Goal: Feedback & Contribution: Submit feedback/report problem

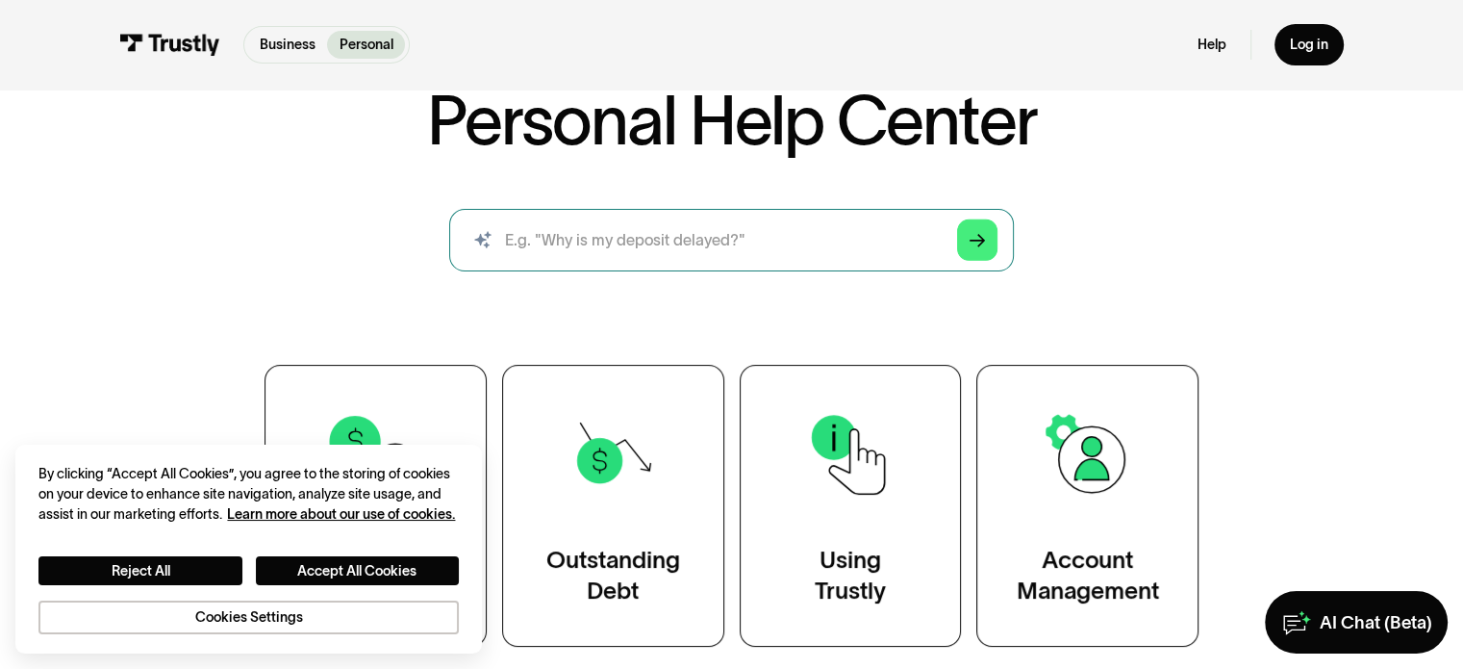
scroll to position [96, 0]
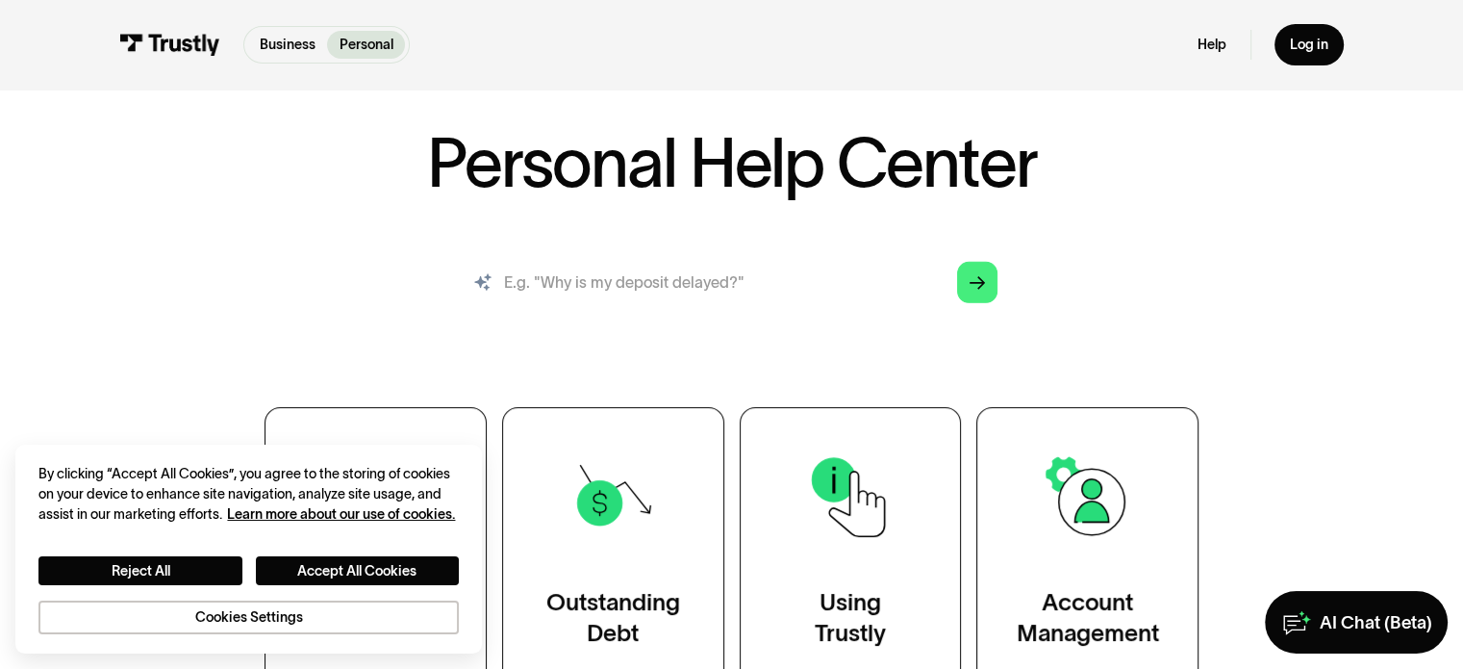
click at [597, 280] on input "search" at bounding box center [731, 282] width 564 height 63
click at [938, 288] on input "having an issue connecting to [GEOGRAPHIC_DATA] in [GEOGRAPHIC_DATA] through [G…" at bounding box center [731, 282] width 564 height 63
drag, startPoint x: 877, startPoint y: 285, endPoint x: 308, endPoint y: 267, distance: 569.7
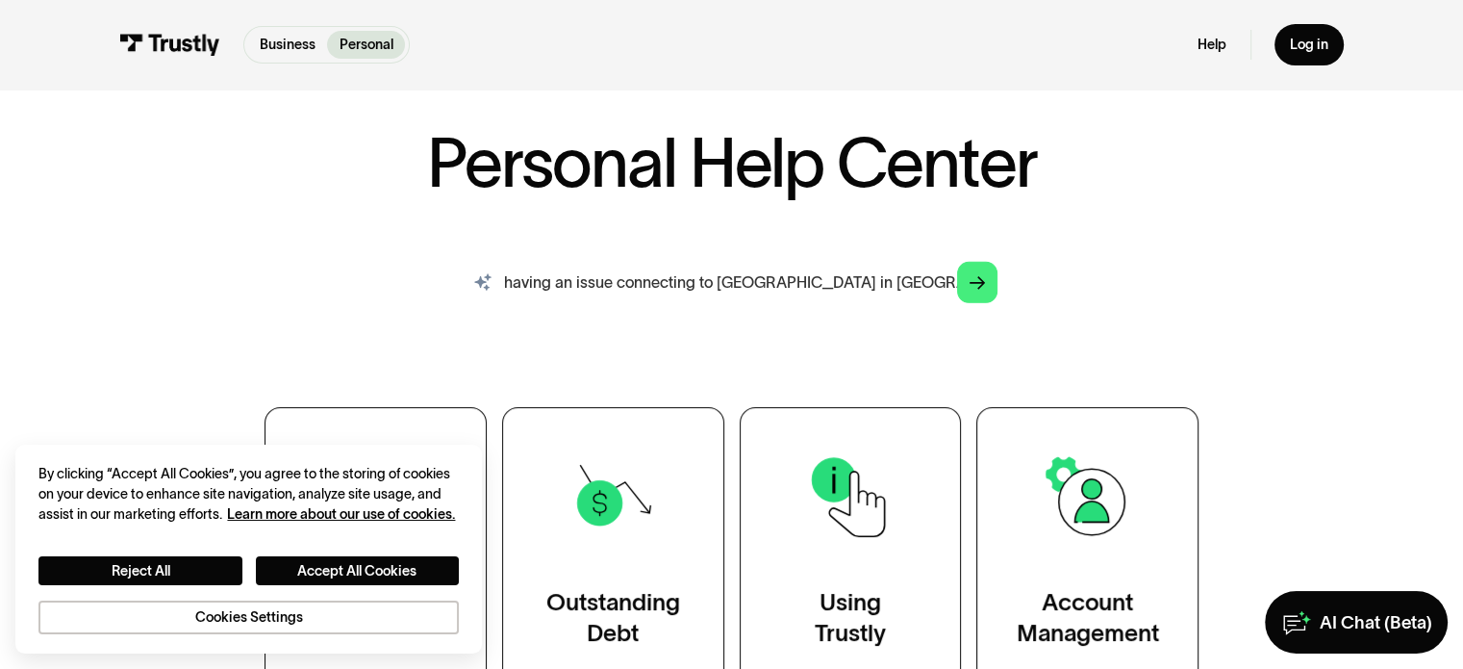
click at [308, 267] on div "AI-powered search ( 1 / 4 ) Type your question and our smart search will find y…" at bounding box center [730, 290] width 1127 height 78
type input "having an issue connecting to [GEOGRAPHIC_DATA] in [GEOGRAPHIC_DATA] through [G…"
click at [978, 290] on icon "Arrow Right" at bounding box center [977, 283] width 15 height 16
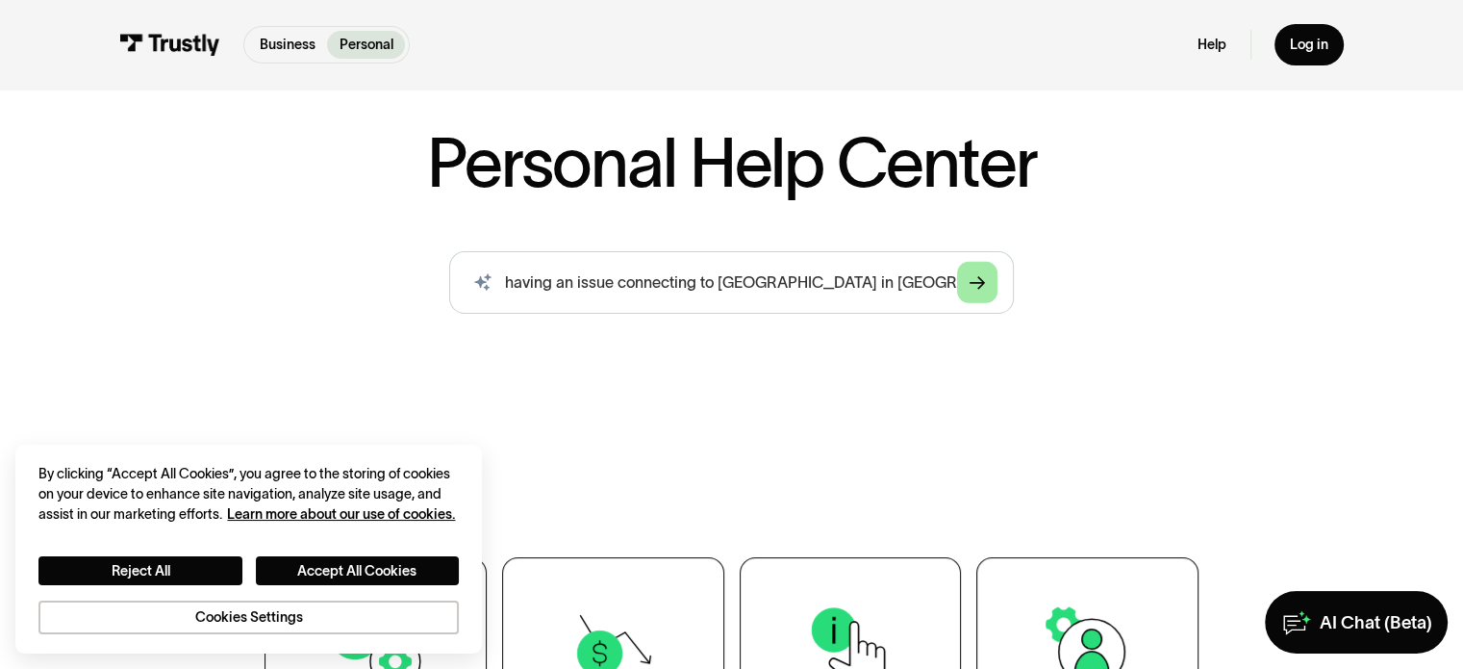
click at [977, 277] on icon "Arrow Right" at bounding box center [977, 283] width 15 height 16
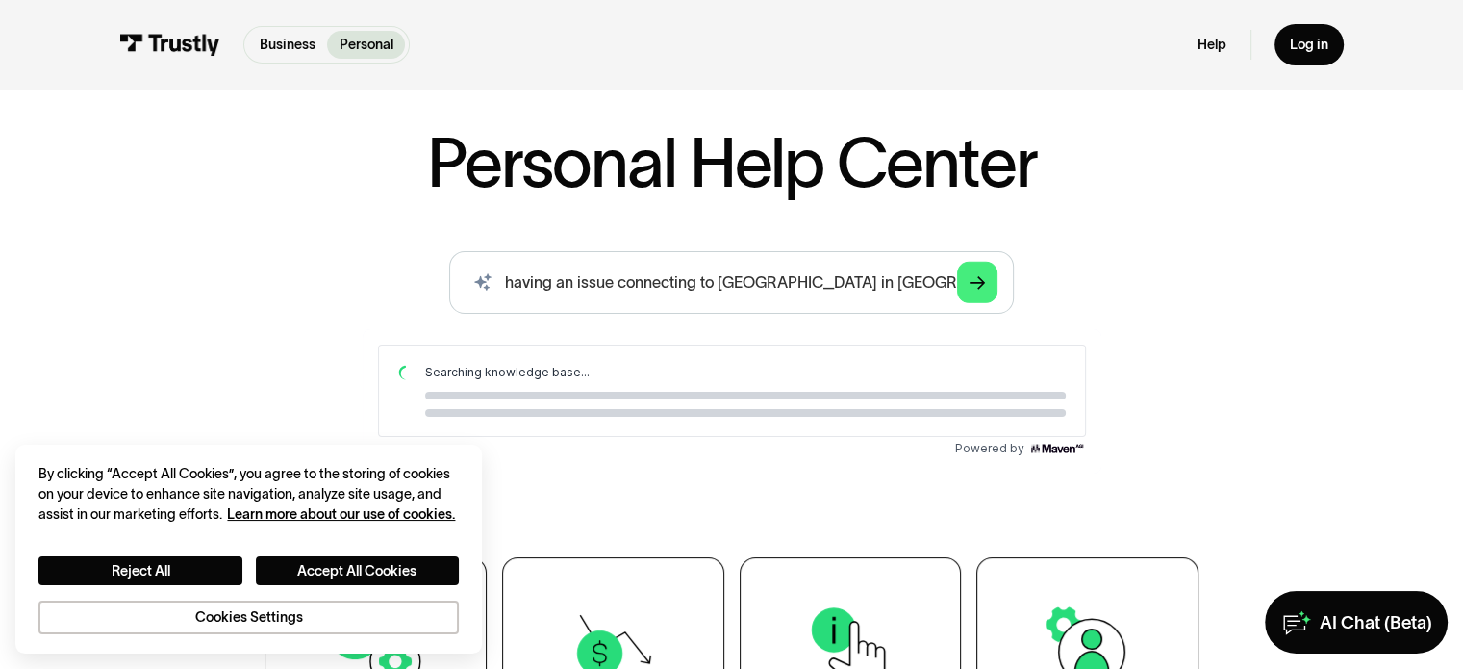
click at [335, 337] on div "AI-powered search ( 1 / 4 ) Type your question and our smart search will find y…" at bounding box center [730, 365] width 1127 height 228
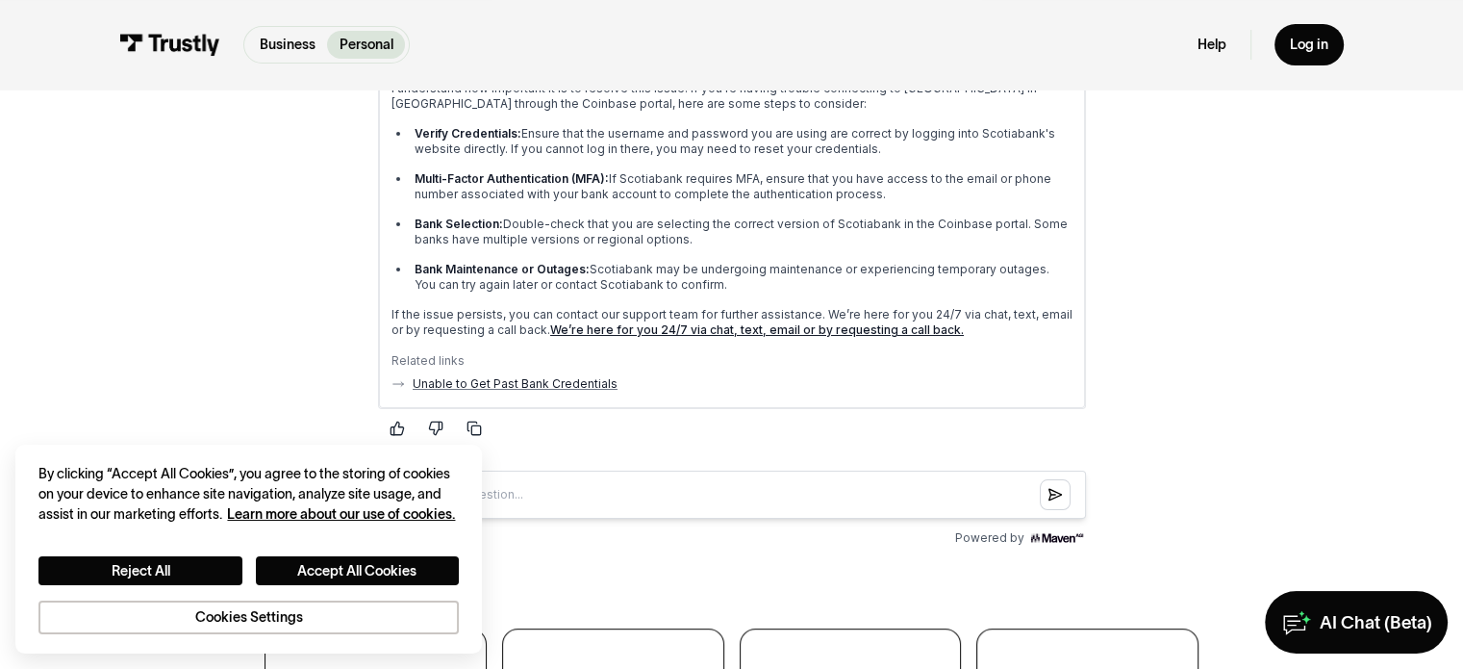
scroll to position [385, 0]
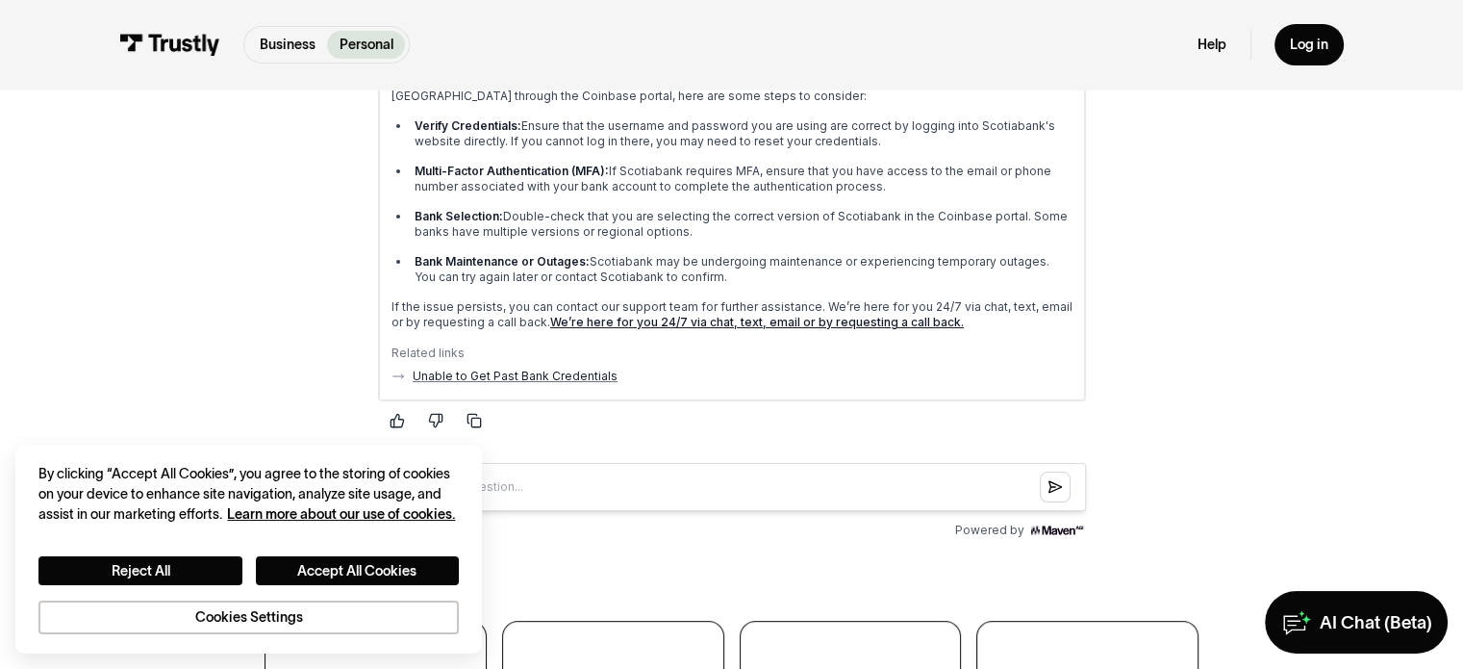
click at [718, 319] on link "We’re here for you 24/7 via chat, text, email or by requesting a call back." at bounding box center [756, 321] width 414 height 14
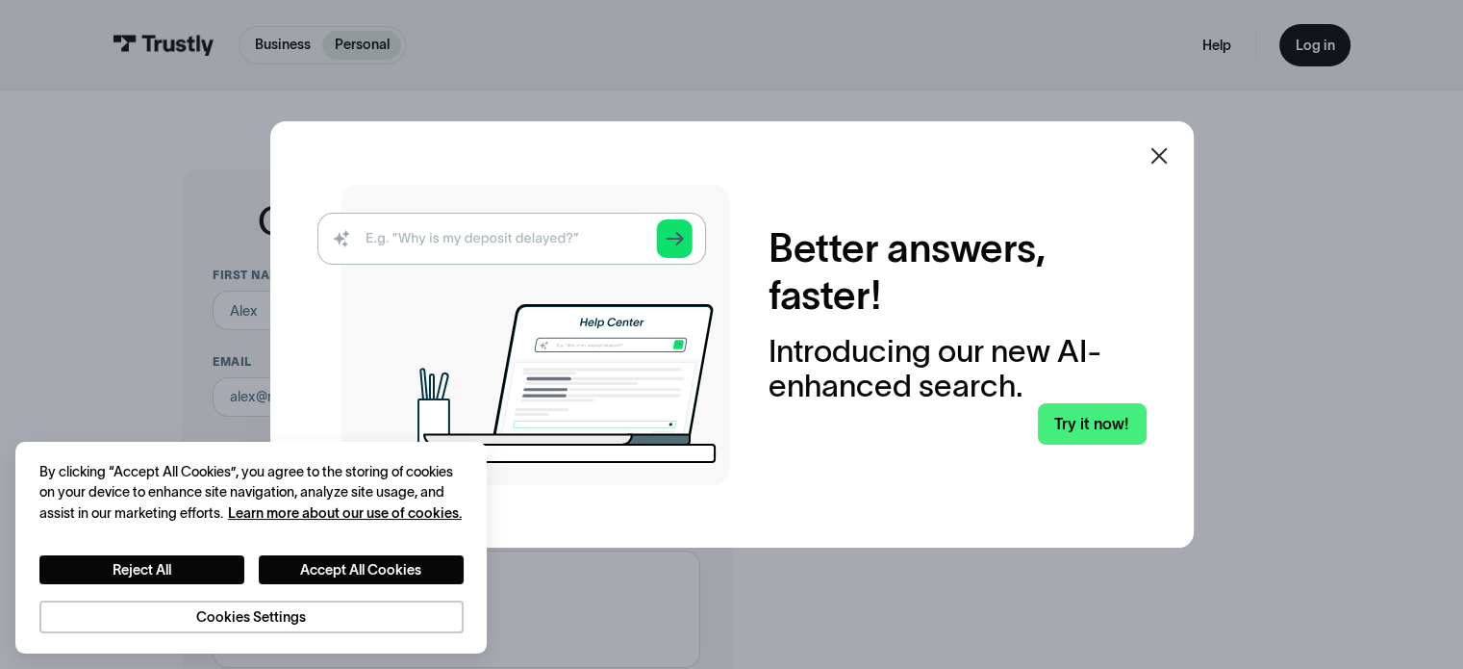
click at [1167, 152] on icon at bounding box center [1159, 155] width 23 height 23
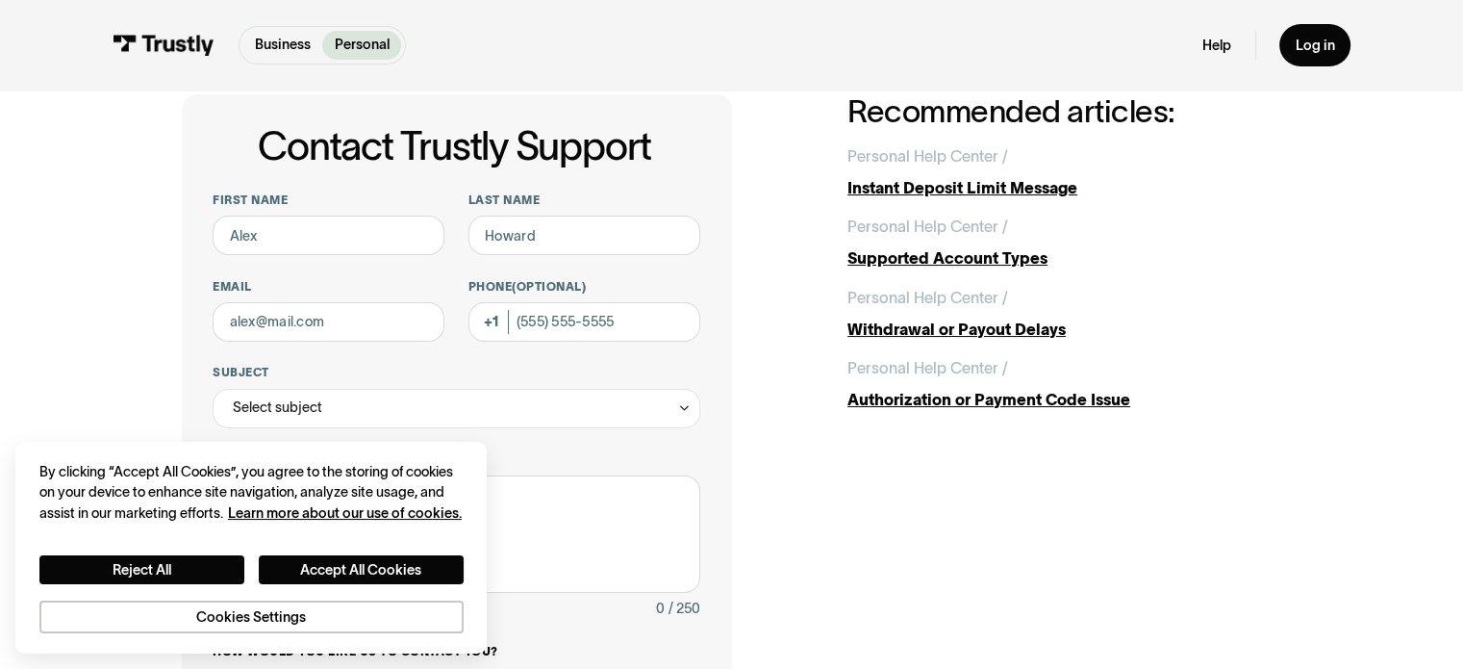
scroll to position [192, 0]
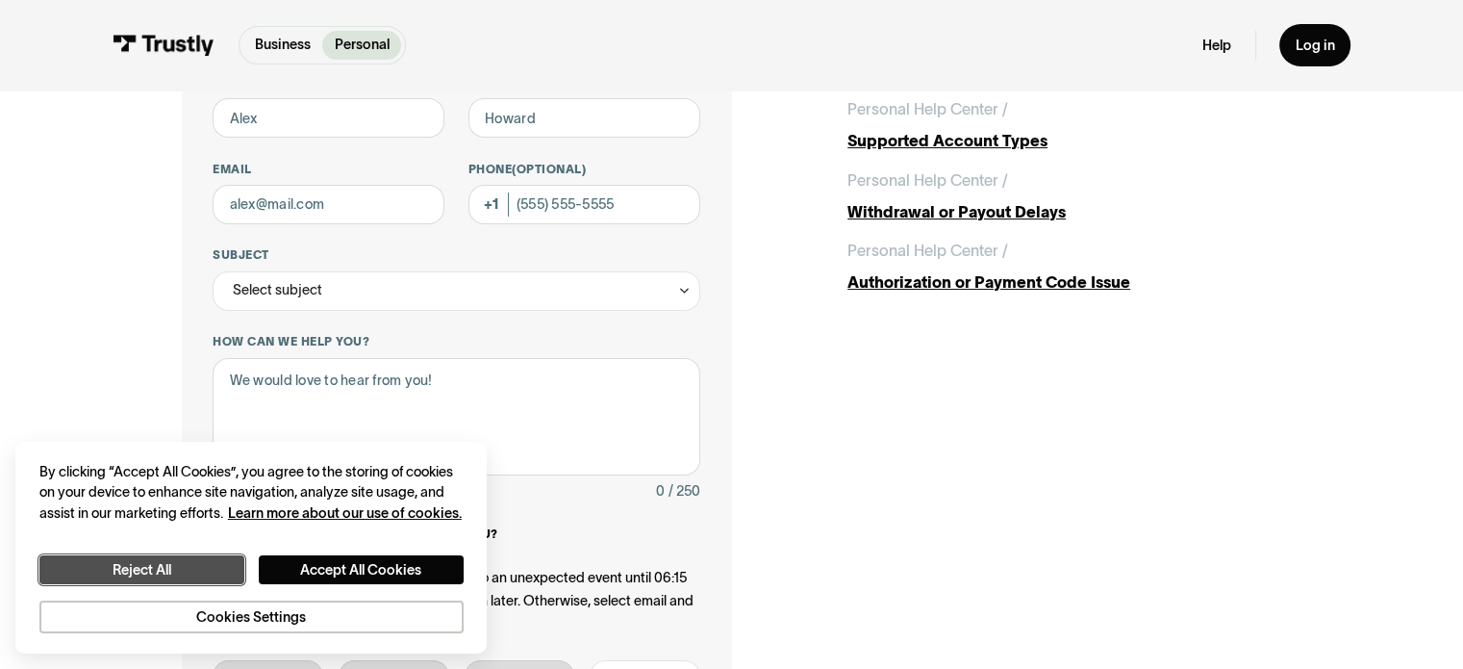
click at [218, 568] on button "Reject All" at bounding box center [141, 570] width 205 height 30
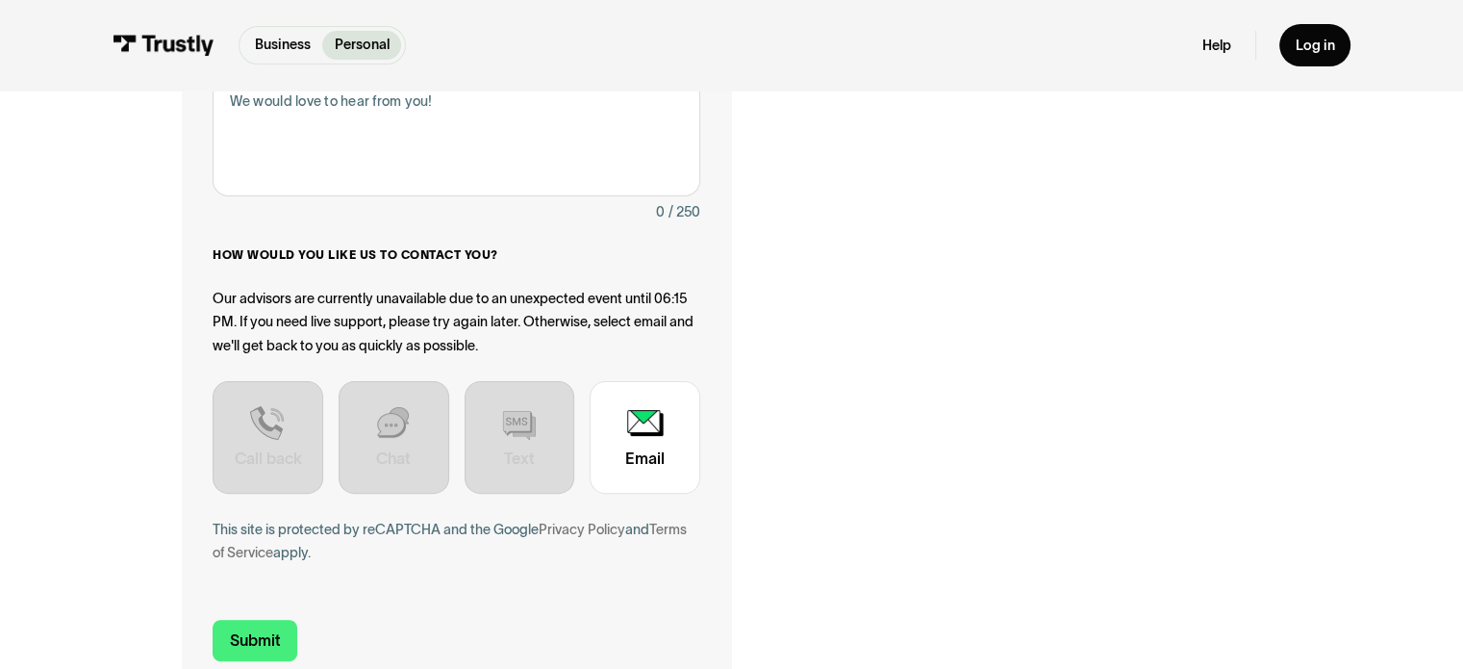
scroll to position [481, 0]
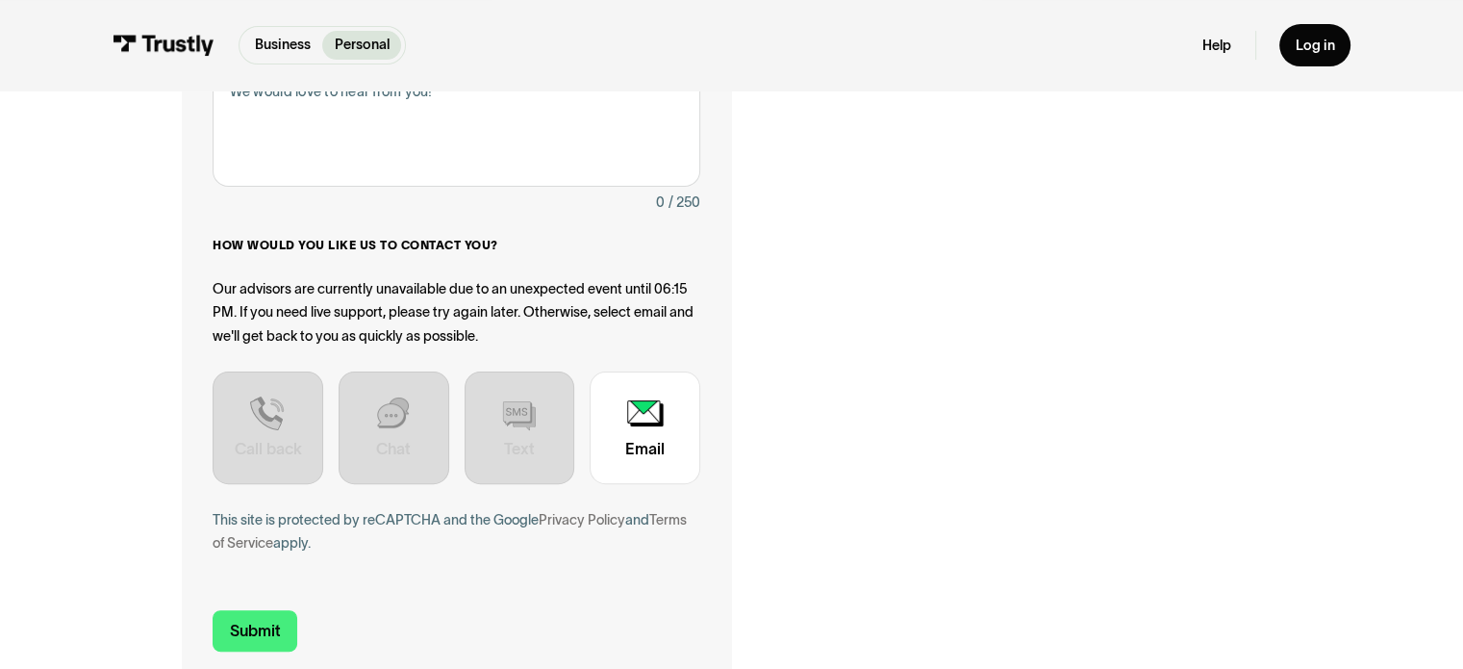
click at [275, 443] on div "Contact Trustly Support" at bounding box center [268, 428] width 111 height 114
click at [285, 407] on div "Contact Trustly Support" at bounding box center [268, 428] width 111 height 114
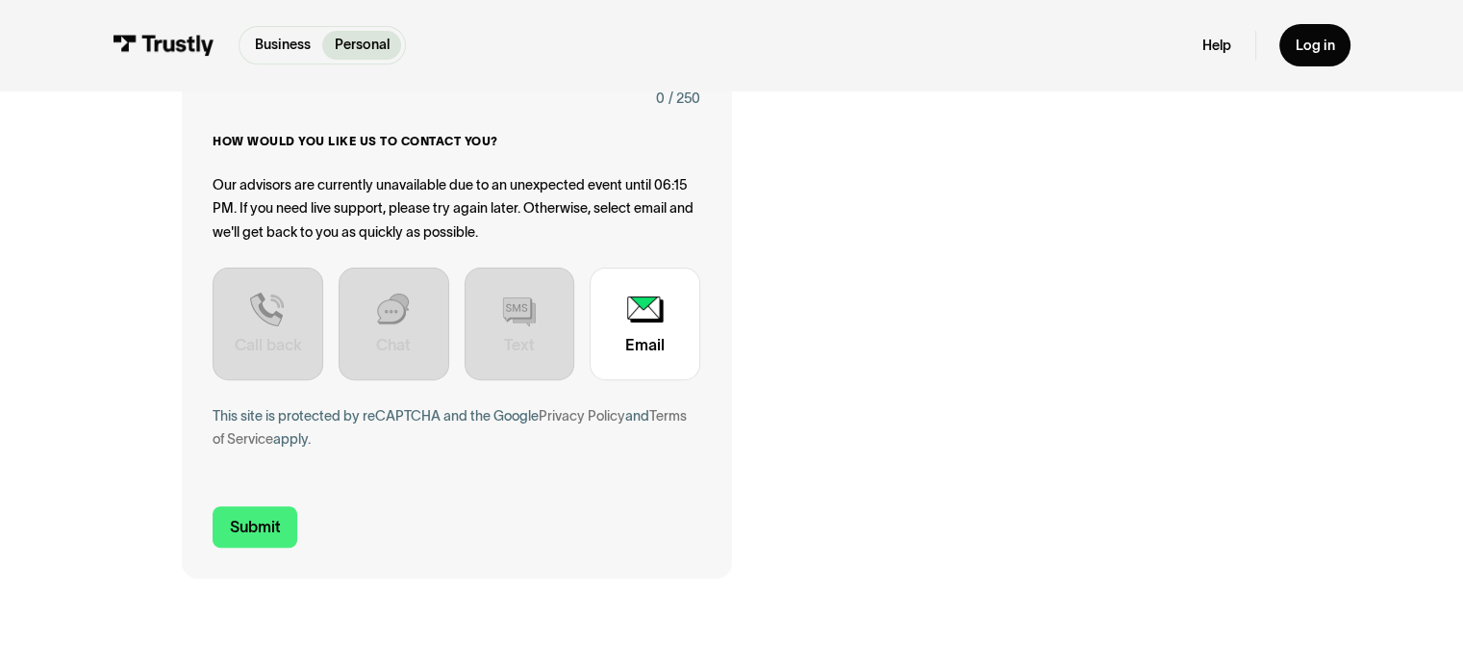
scroll to position [577, 0]
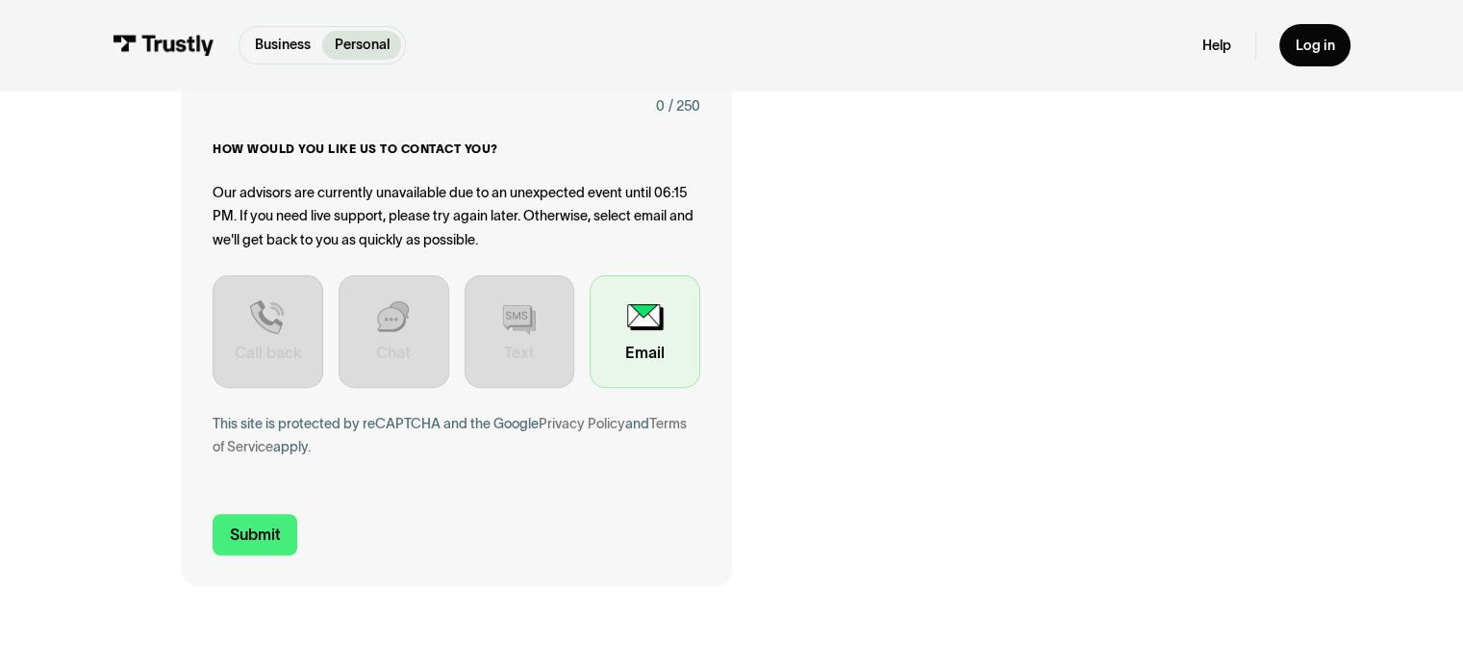
click at [623, 334] on div "Contact Trustly Support" at bounding box center [645, 332] width 111 height 114
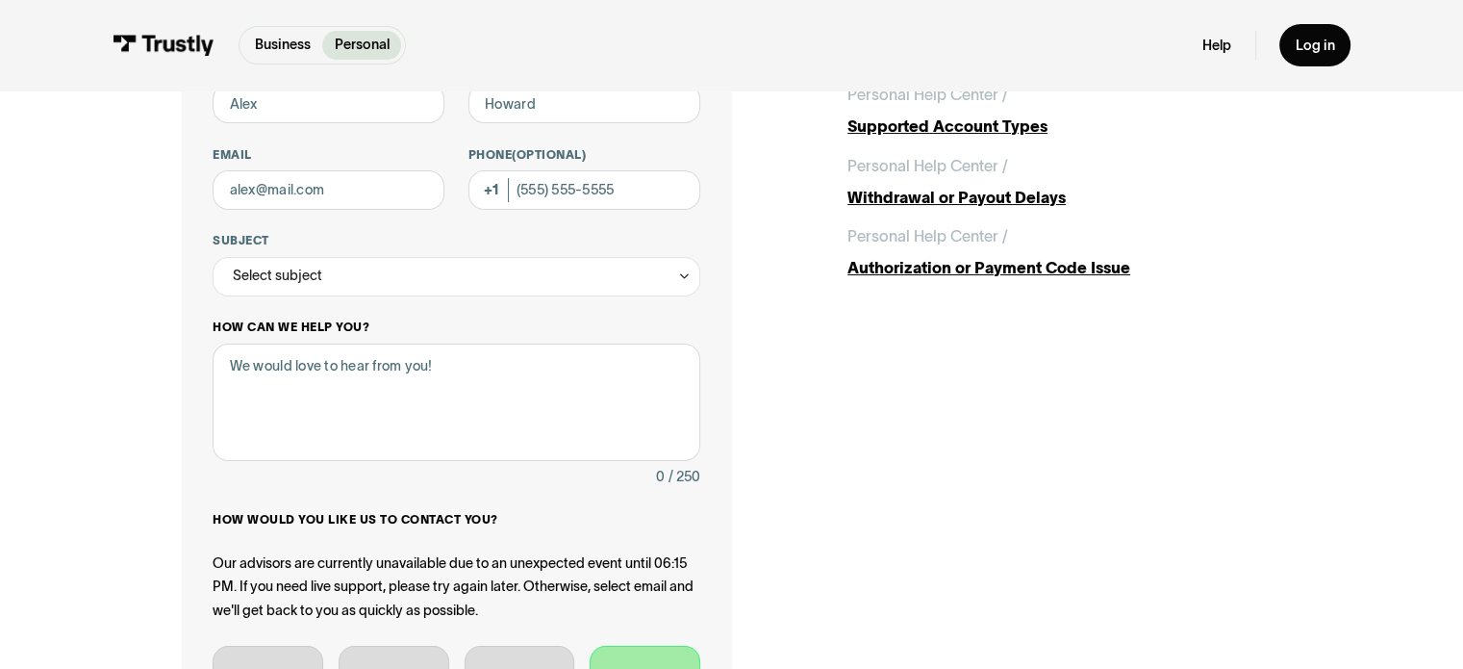
scroll to position [96, 0]
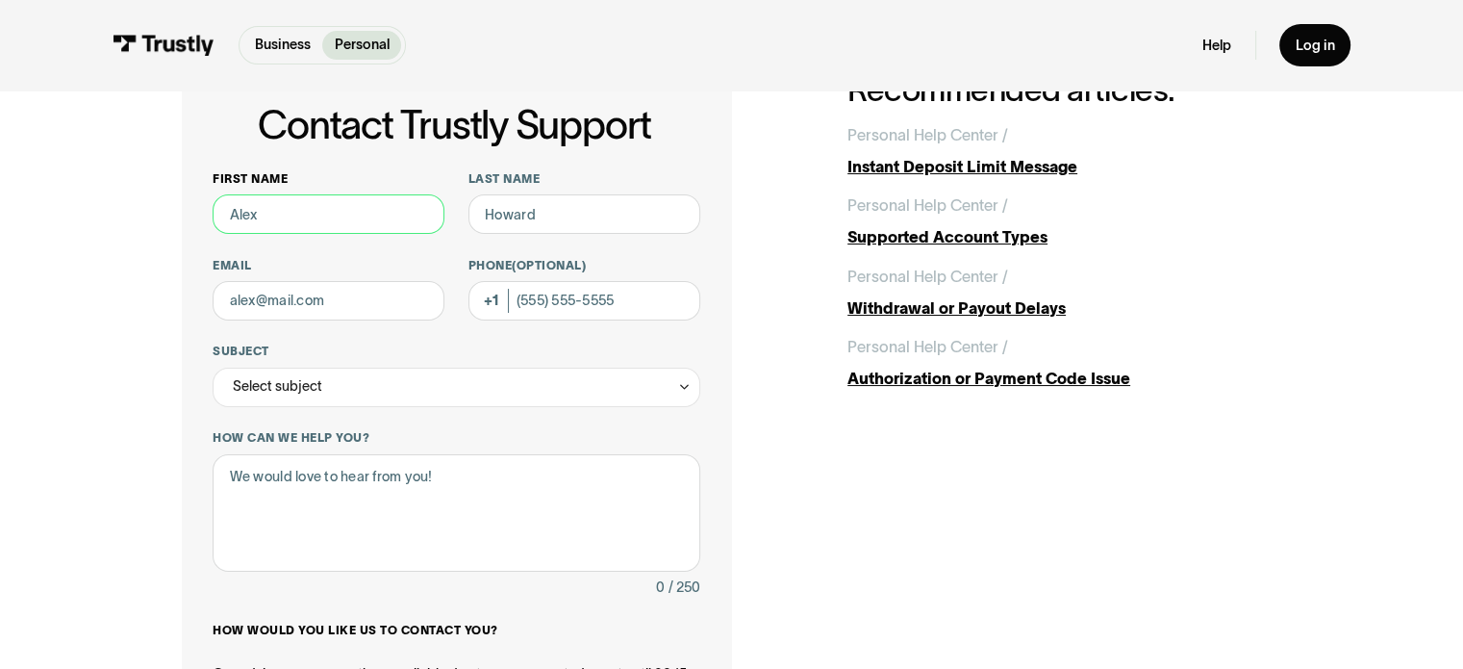
click at [322, 215] on input "First name" at bounding box center [329, 213] width 232 height 39
type input "George"
type input "Salvador"
type input "geosalvador@gmail.com"
type input "(250) 884-4741"
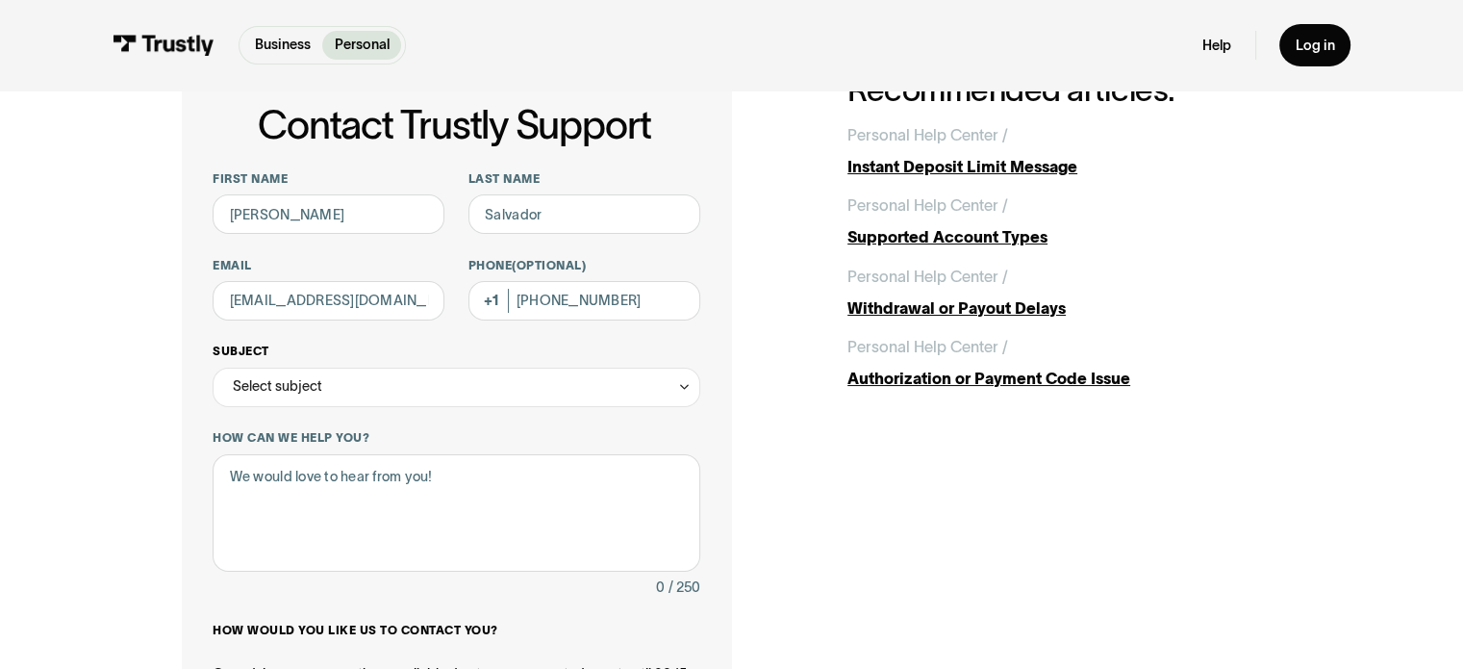
click at [312, 388] on div "Select subject" at bounding box center [277, 386] width 89 height 24
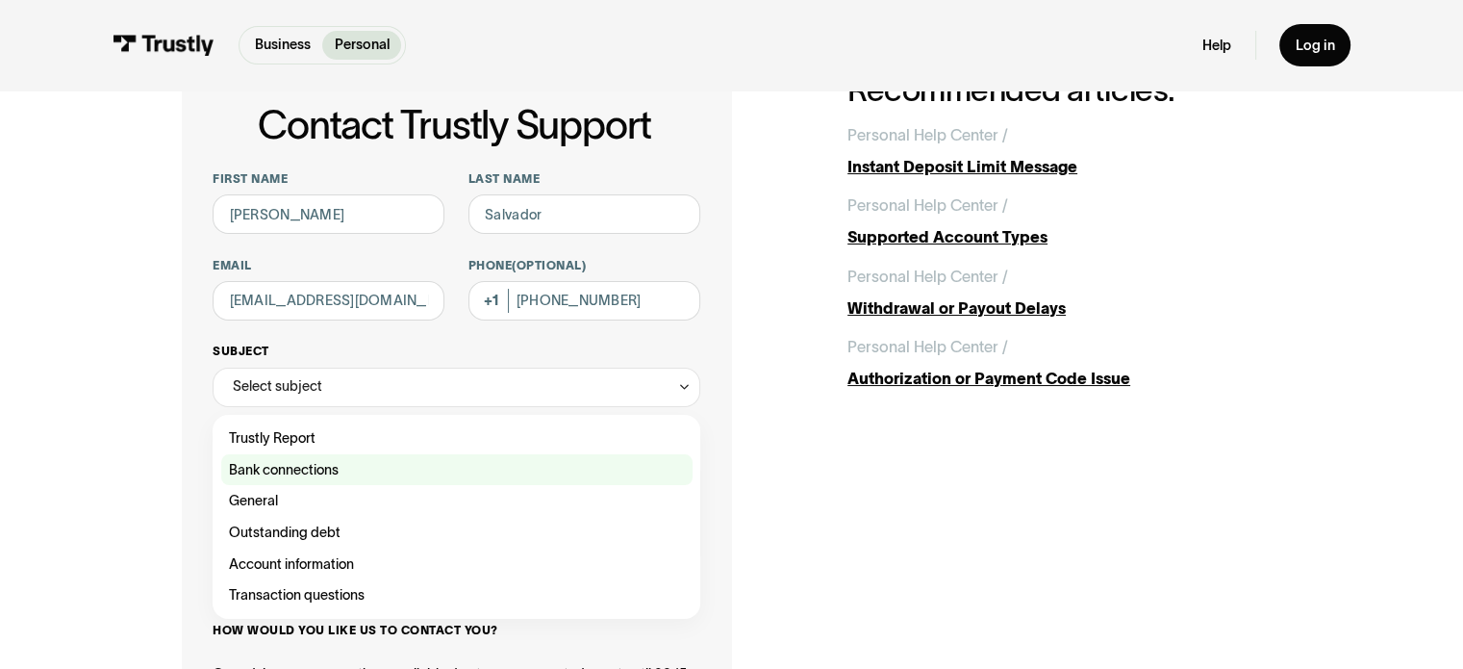
click at [305, 476] on div "Contact Trustly Support" at bounding box center [456, 470] width 471 height 32
type input "**********"
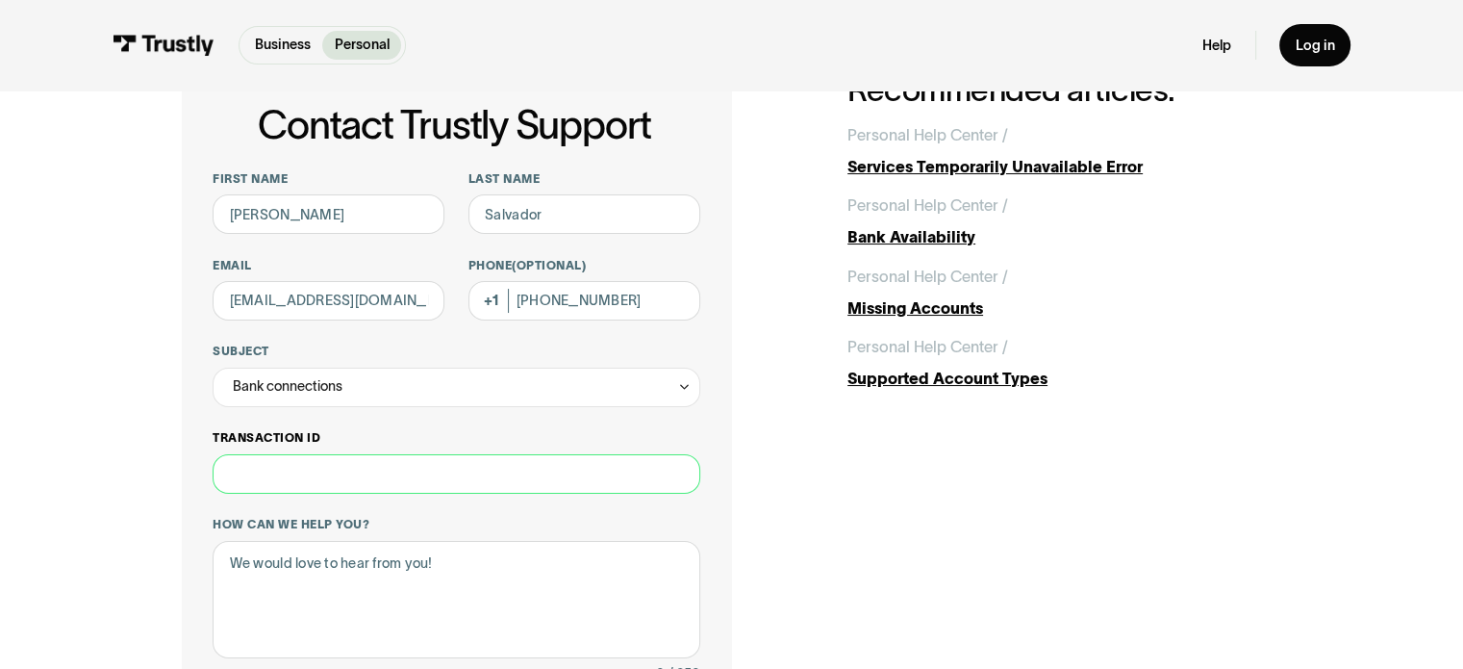
click at [319, 481] on input "Transaction ID" at bounding box center [456, 473] width 487 height 39
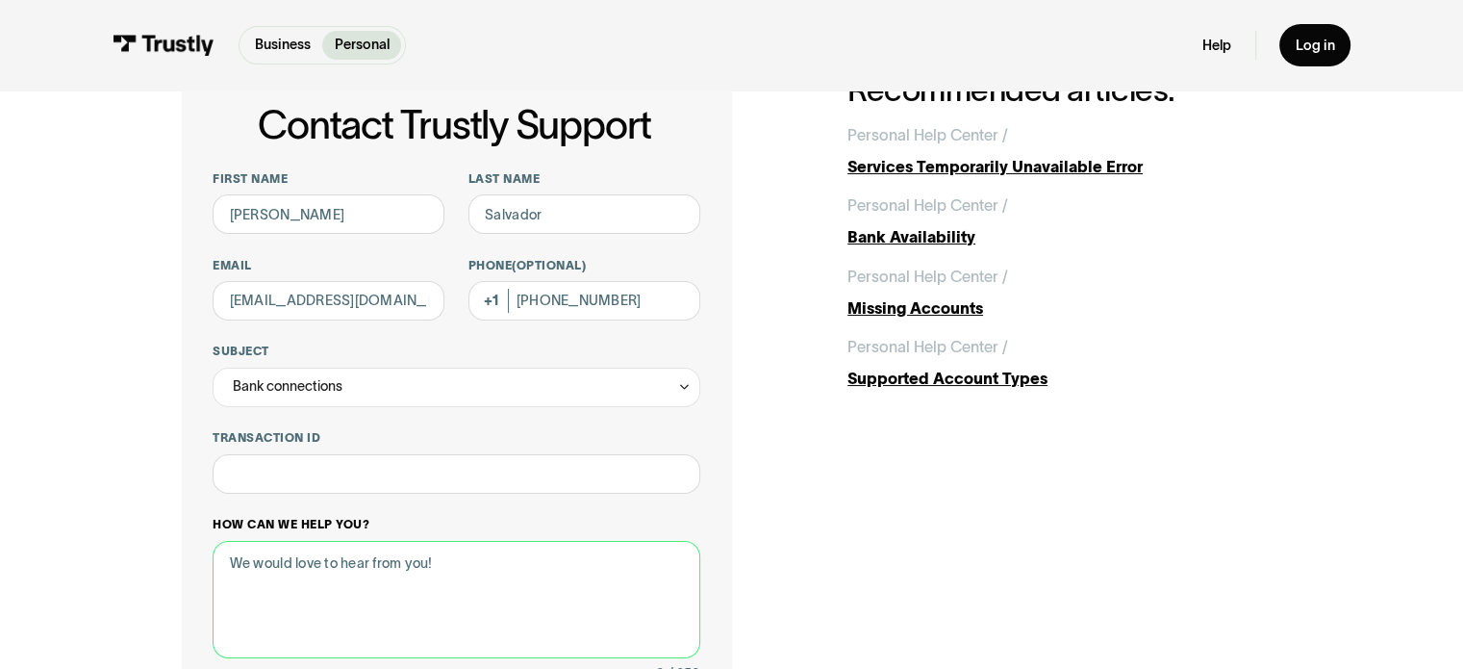
click at [333, 569] on textarea "How can we help you?" at bounding box center [456, 600] width 487 height 118
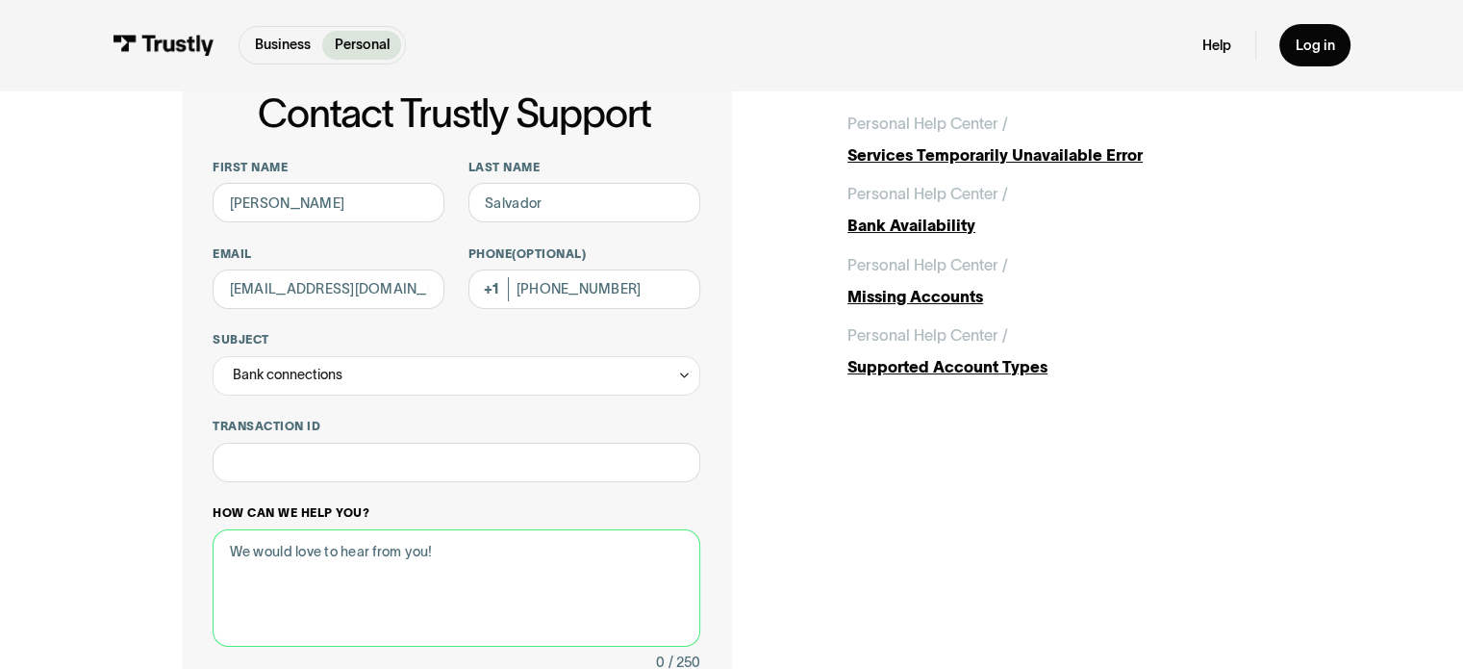
click at [344, 572] on textarea "How can we help you?" at bounding box center [456, 588] width 487 height 118
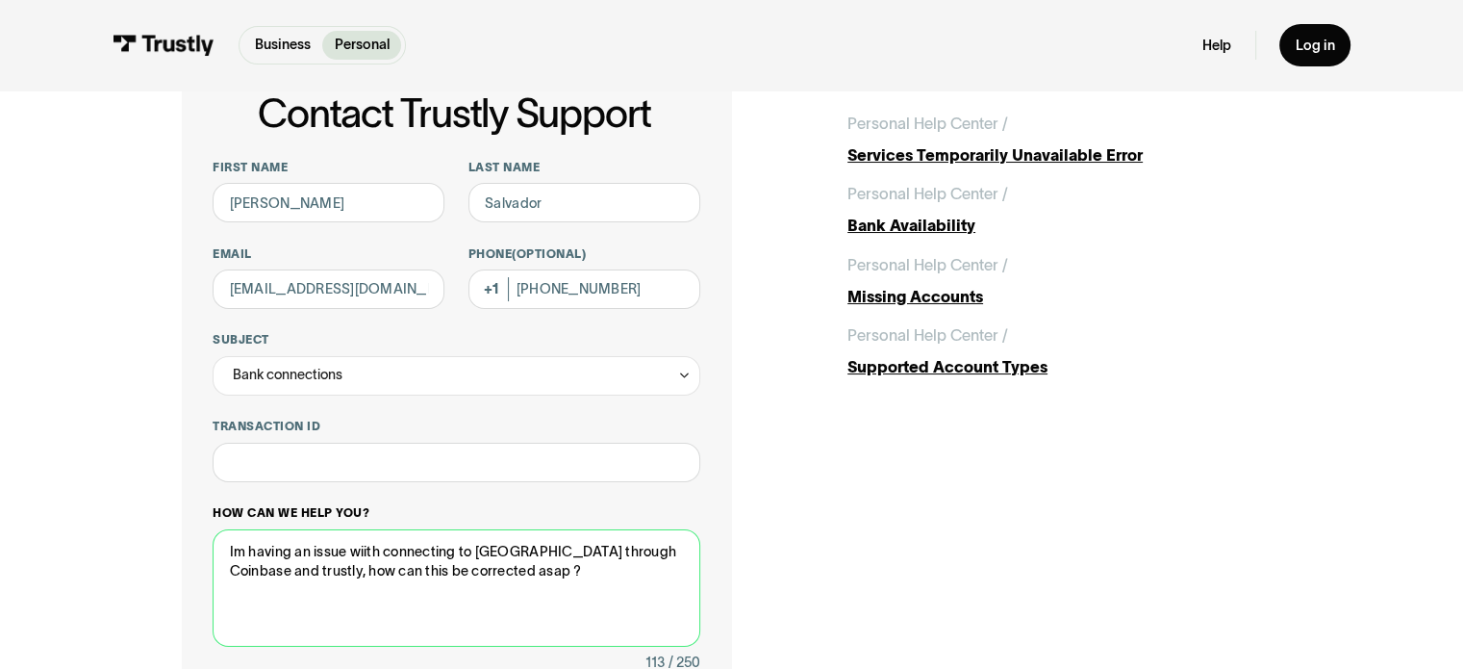
drag, startPoint x: 382, startPoint y: 549, endPoint x: 347, endPoint y: 552, distance: 34.7
click at [347, 552] on textarea "Im having an issue wiith connecting to scotiabank through Coinbase and trustly,…" at bounding box center [456, 588] width 487 height 118
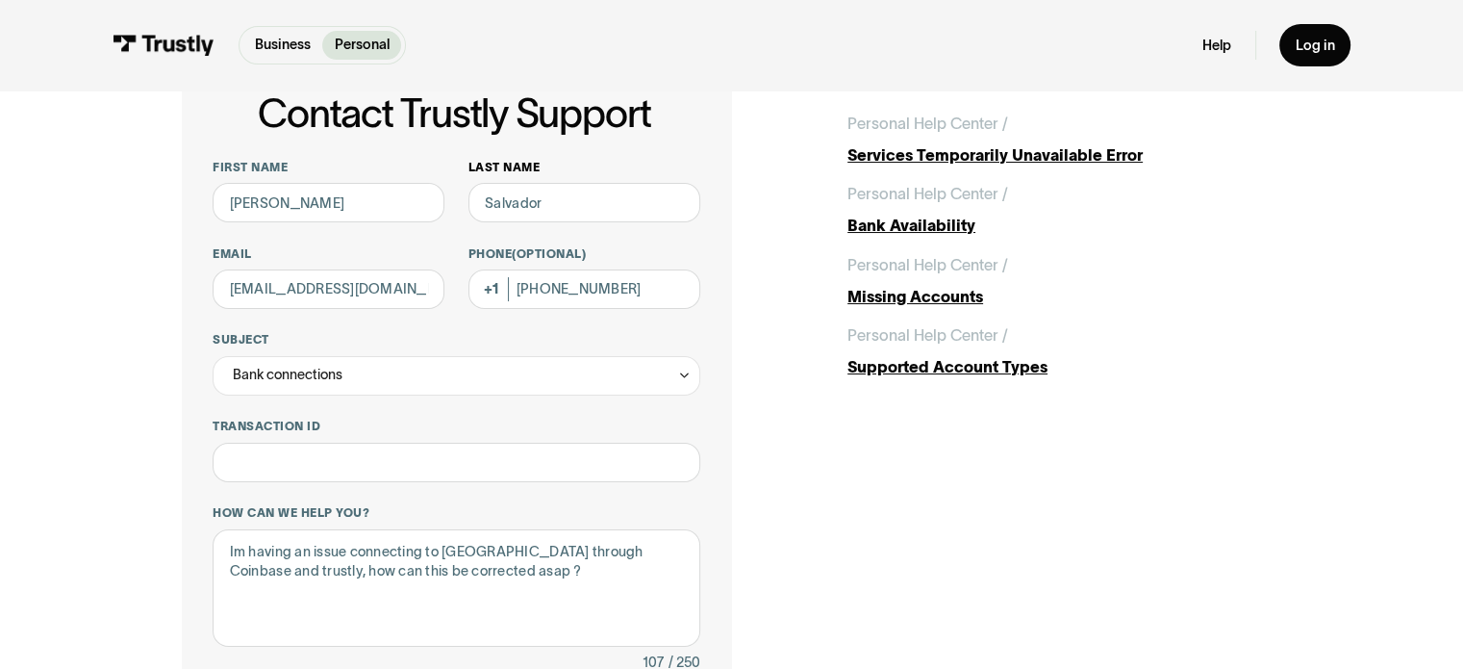
drag, startPoint x: 469, startPoint y: 554, endPoint x: 535, endPoint y: 164, distance: 396.0
click at [535, 164] on label "Last name" at bounding box center [584, 167] width 232 height 15
click at [535, 183] on input "Salvador" at bounding box center [584, 202] width 232 height 39
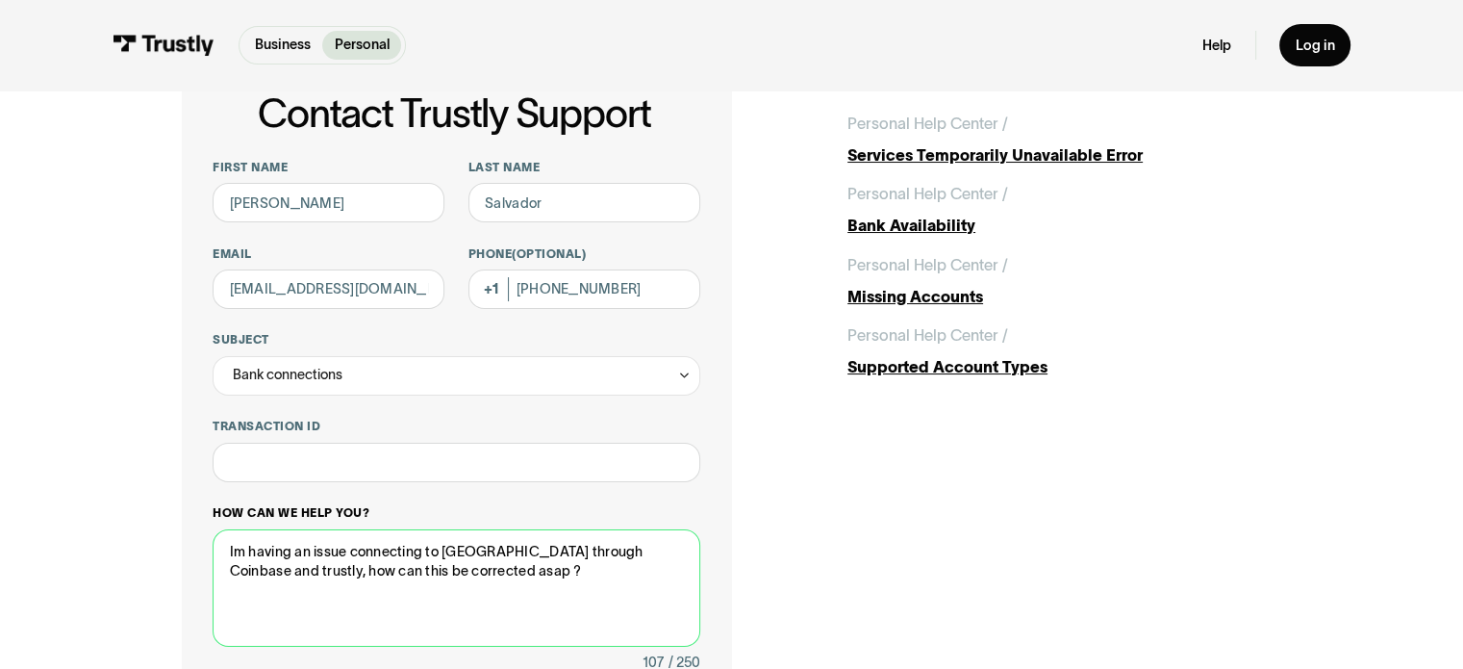
click at [483, 554] on textarea "Im having an issue connecting to scotiabank through Coinbase and trustly, how c…" at bounding box center [456, 588] width 487 height 118
drag, startPoint x: 246, startPoint y: 574, endPoint x: 540, endPoint y: 602, distance: 294.7
click at [540, 602] on textarea "Im having an issue connecting to Scotiabank through Coinbase and trustly, how c…" at bounding box center [456, 588] width 487 height 118
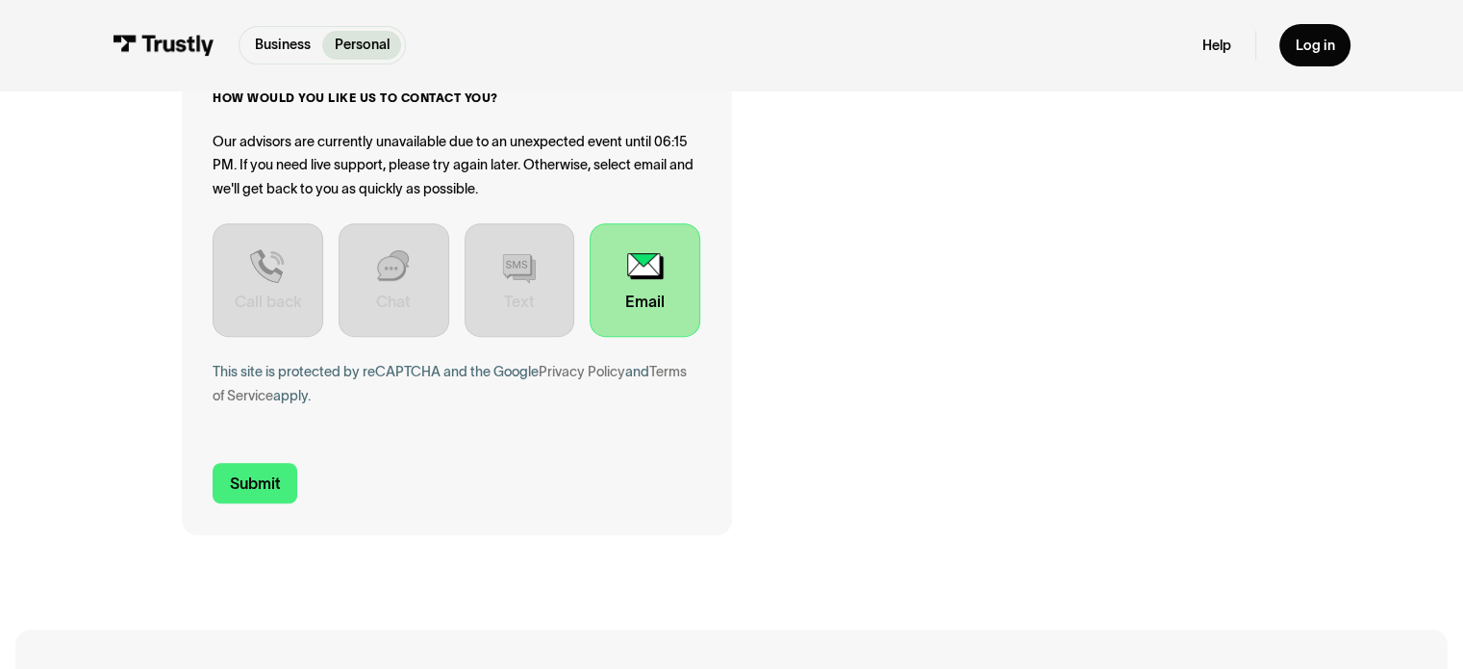
scroll to position [781, 0]
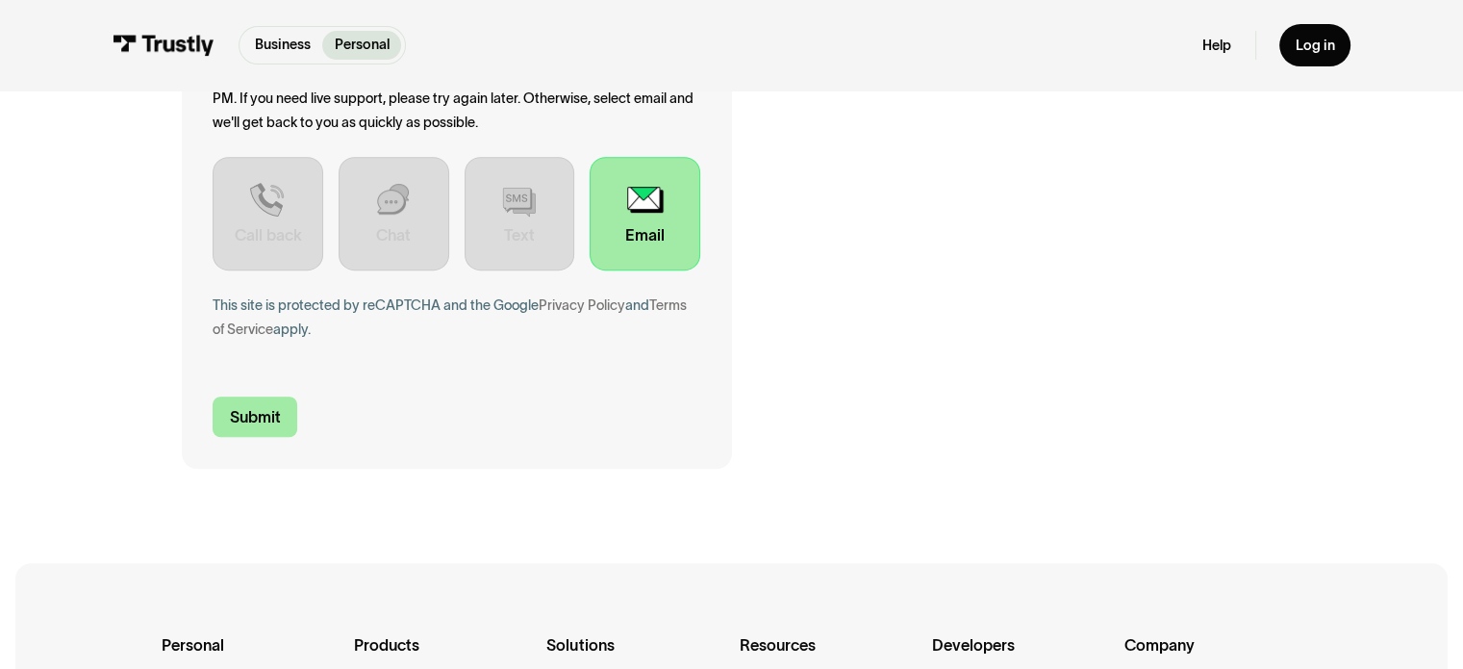
type textarea "Im having an issue connecting to Scotiabank through Coinbase and trustly, how c…"
click at [239, 415] on input "Submit" at bounding box center [255, 416] width 85 height 41
type input "+12508844741"
